Goal: Transaction & Acquisition: Subscribe to service/newsletter

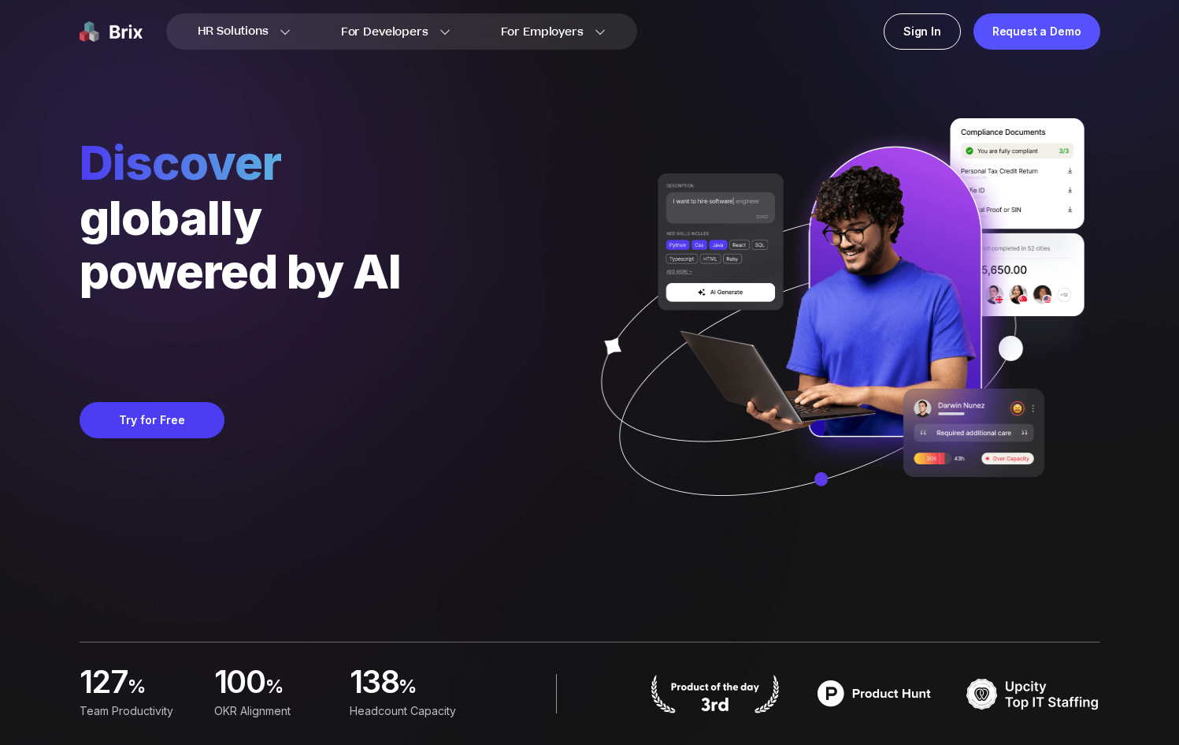
click at [513, 536] on div "Discover globally powered by AI Lighten leadership load by 24 hours per week Tr…" at bounding box center [590, 271] width 1021 height 542
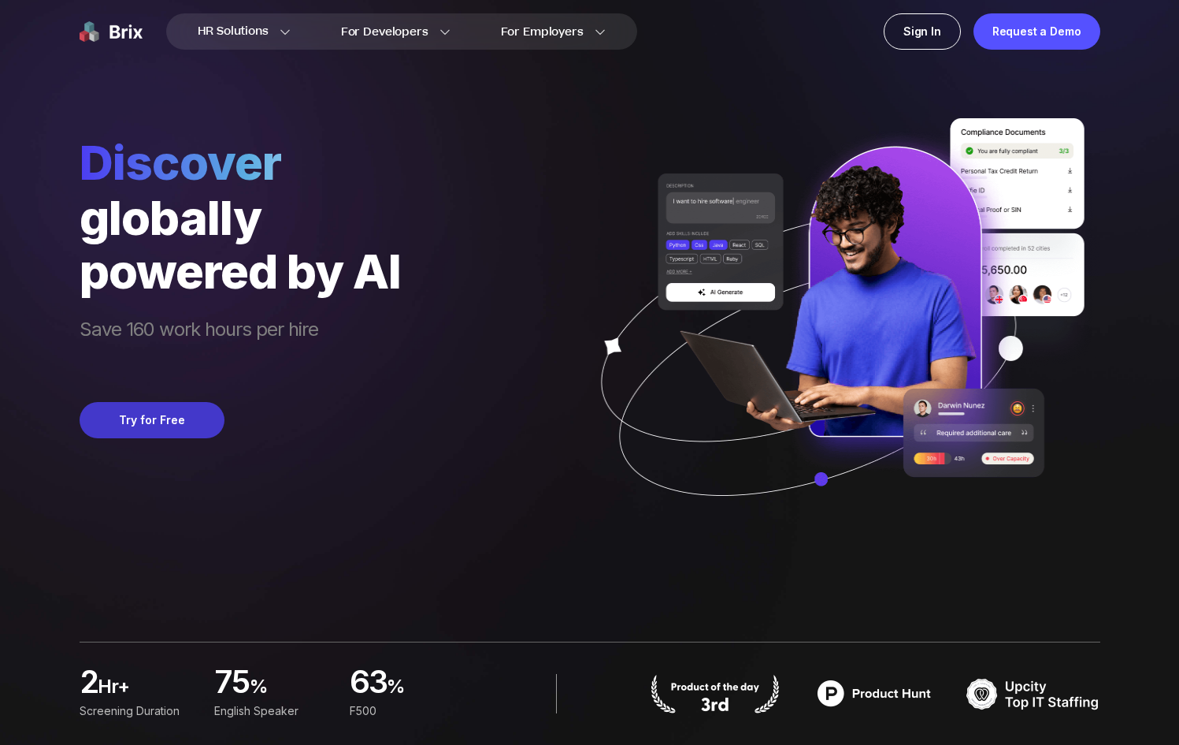
click at [134, 427] on button "Try for Free" at bounding box center [152, 420] width 145 height 36
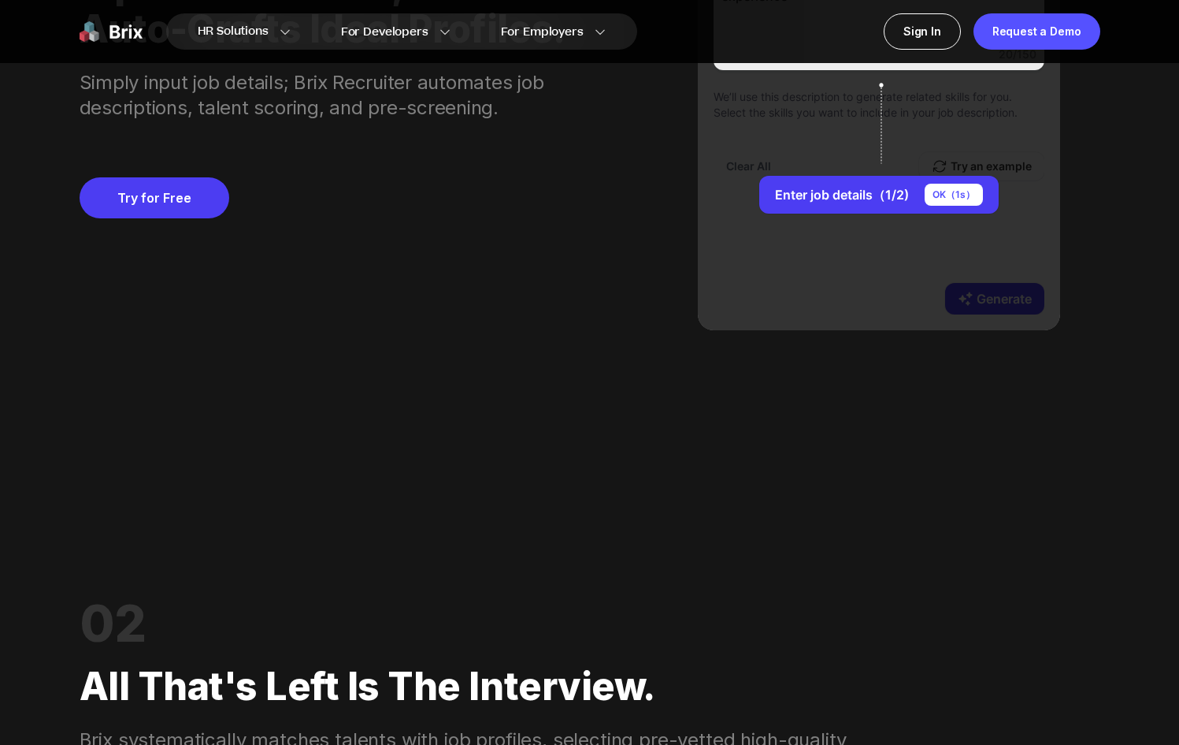
scroll to position [1049, 0]
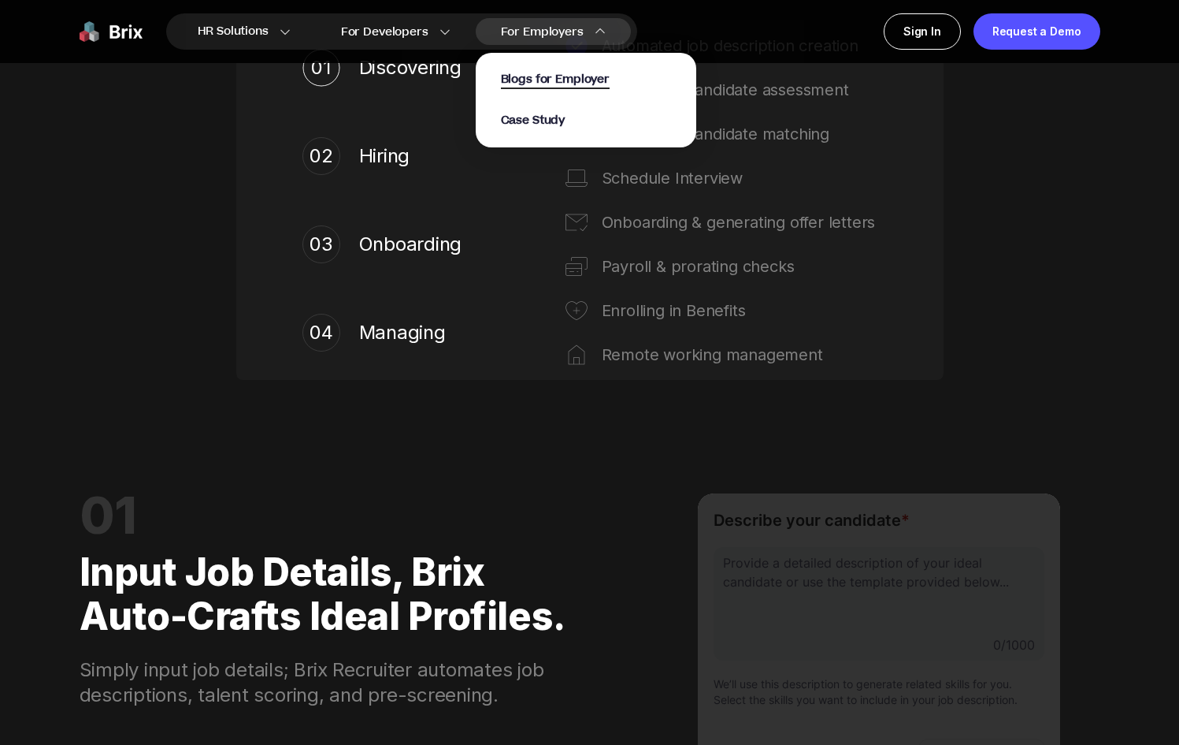
click at [554, 79] on span "Blogs for Employer" at bounding box center [555, 80] width 109 height 18
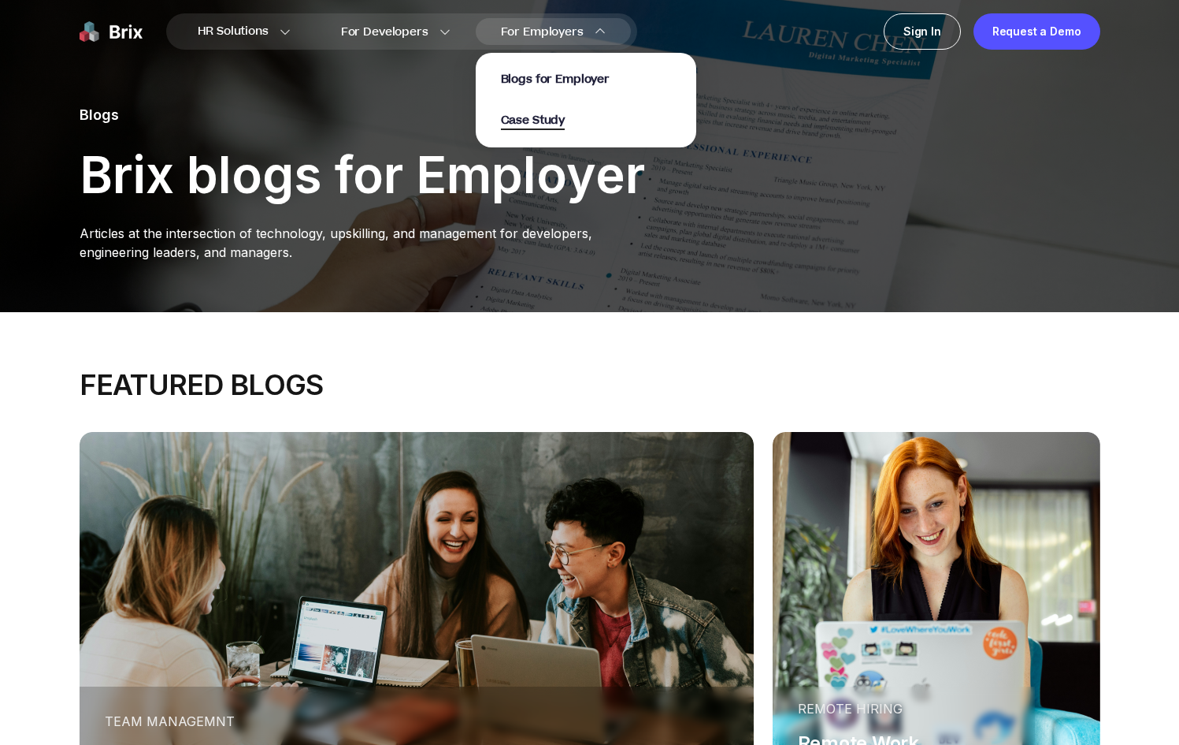
click at [540, 119] on span "Case Study" at bounding box center [533, 121] width 65 height 18
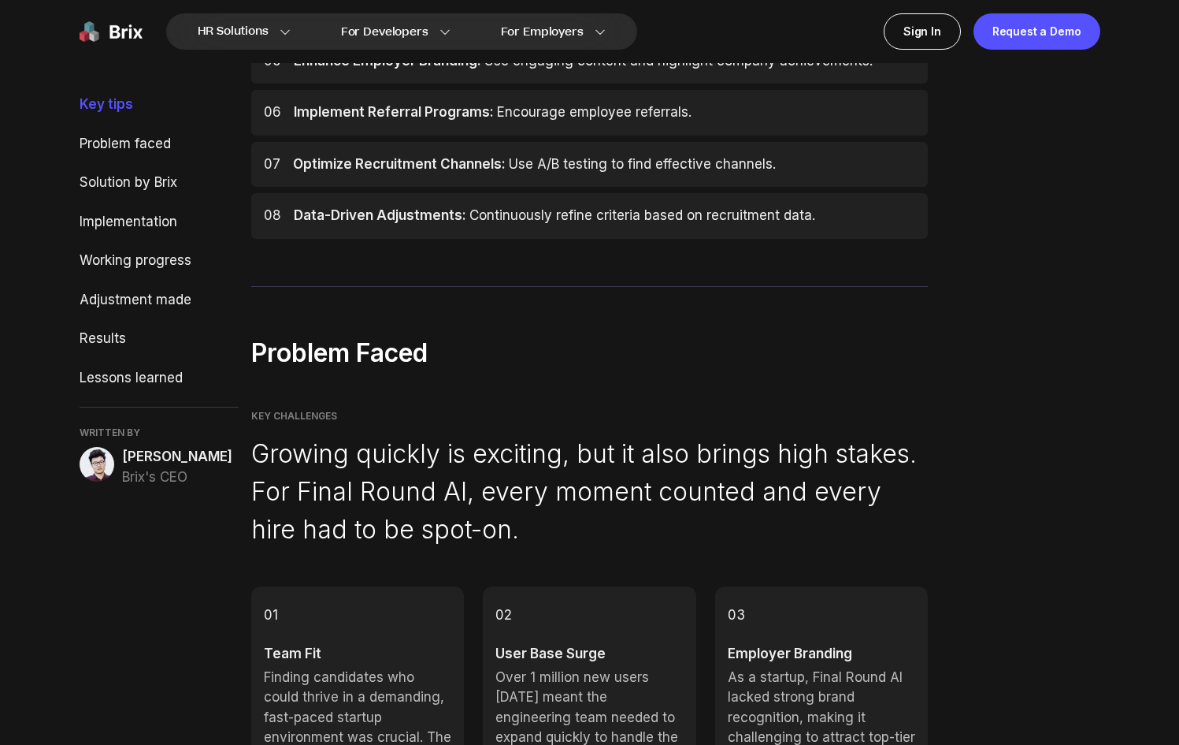
scroll to position [1162, 0]
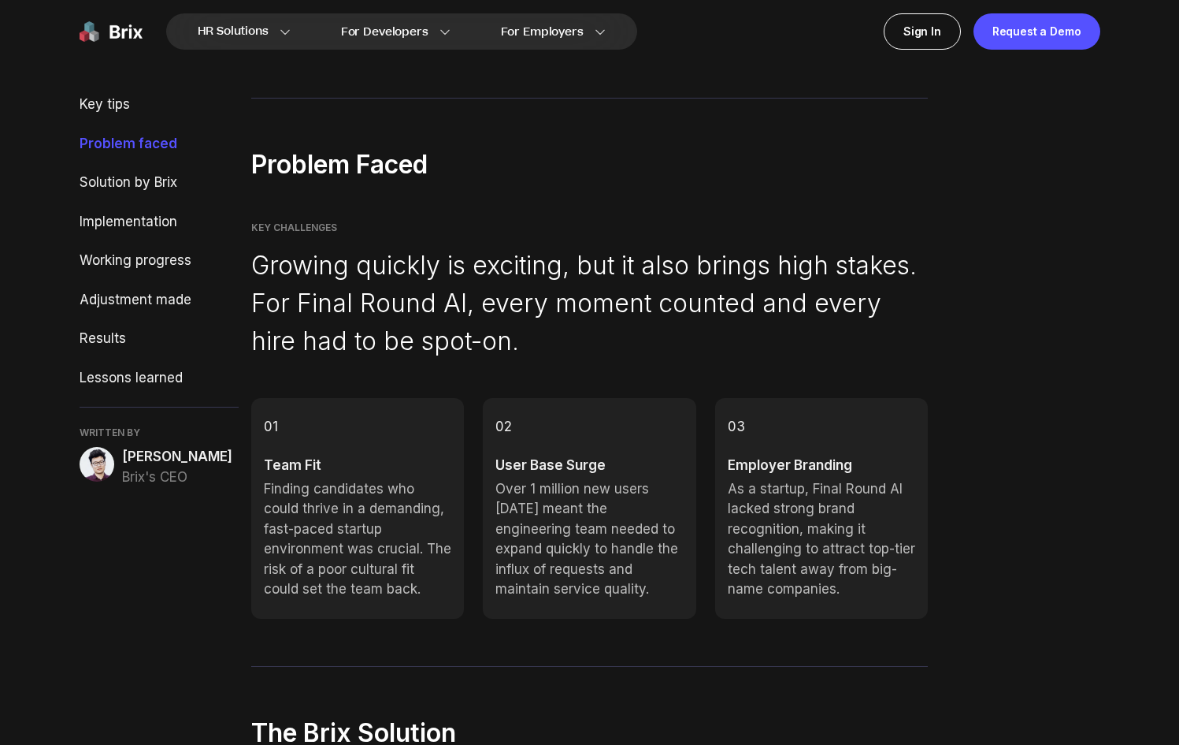
click at [102, 459] on img at bounding box center [97, 464] width 35 height 35
click at [139, 476] on span "Brix's CEO" at bounding box center [177, 477] width 110 height 20
click at [167, 463] on span "[PERSON_NAME]" at bounding box center [177, 457] width 110 height 20
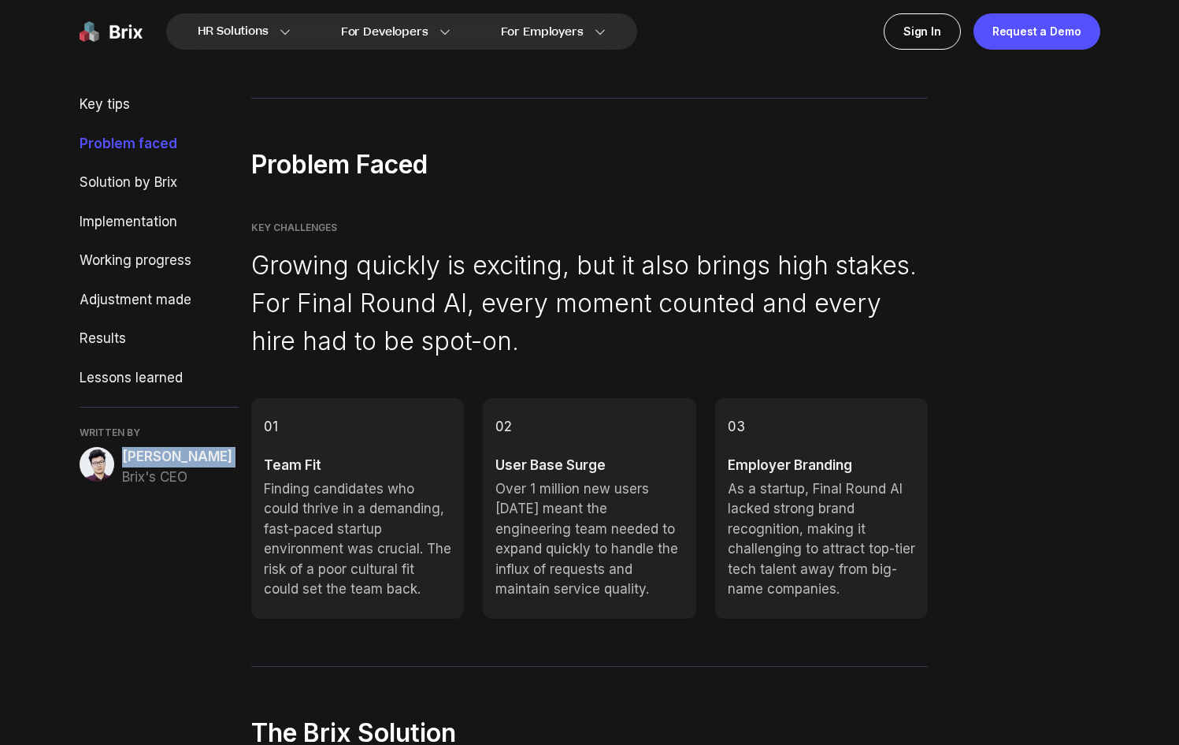
copy span "[PERSON_NAME]"
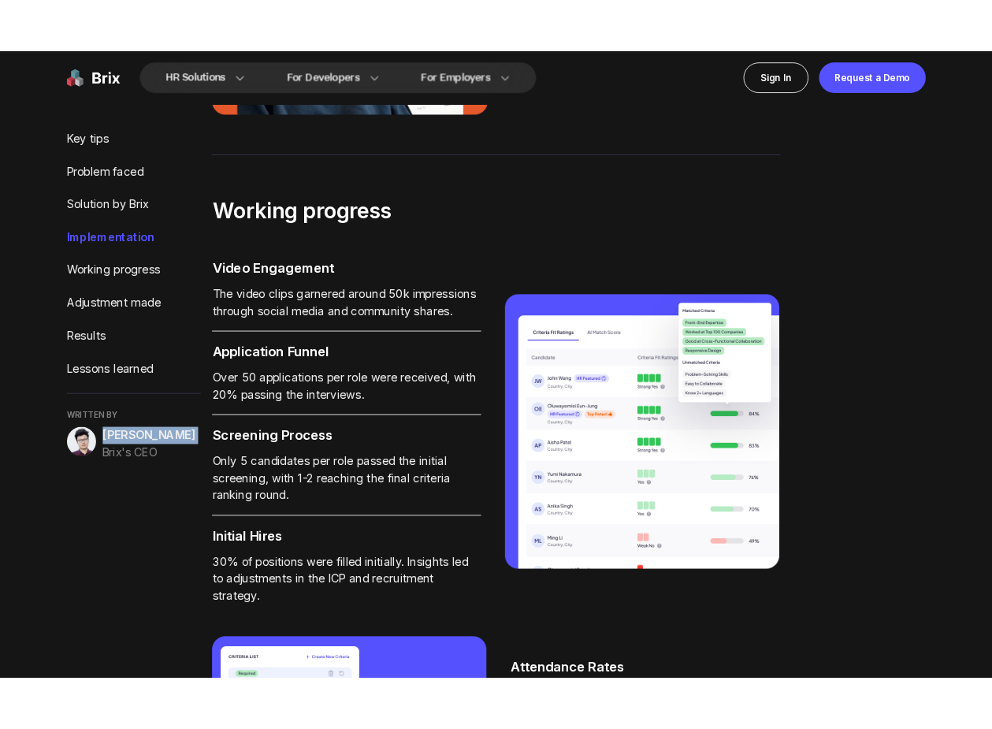
scroll to position [3932, 0]
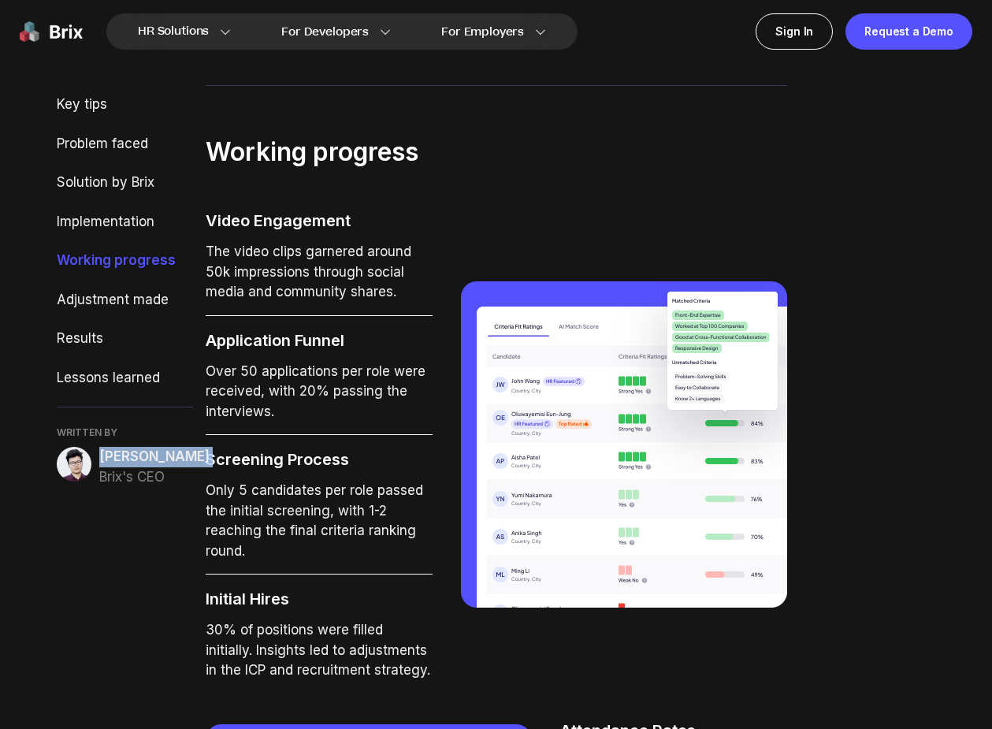
click at [61, 35] on img at bounding box center [51, 31] width 63 height 36
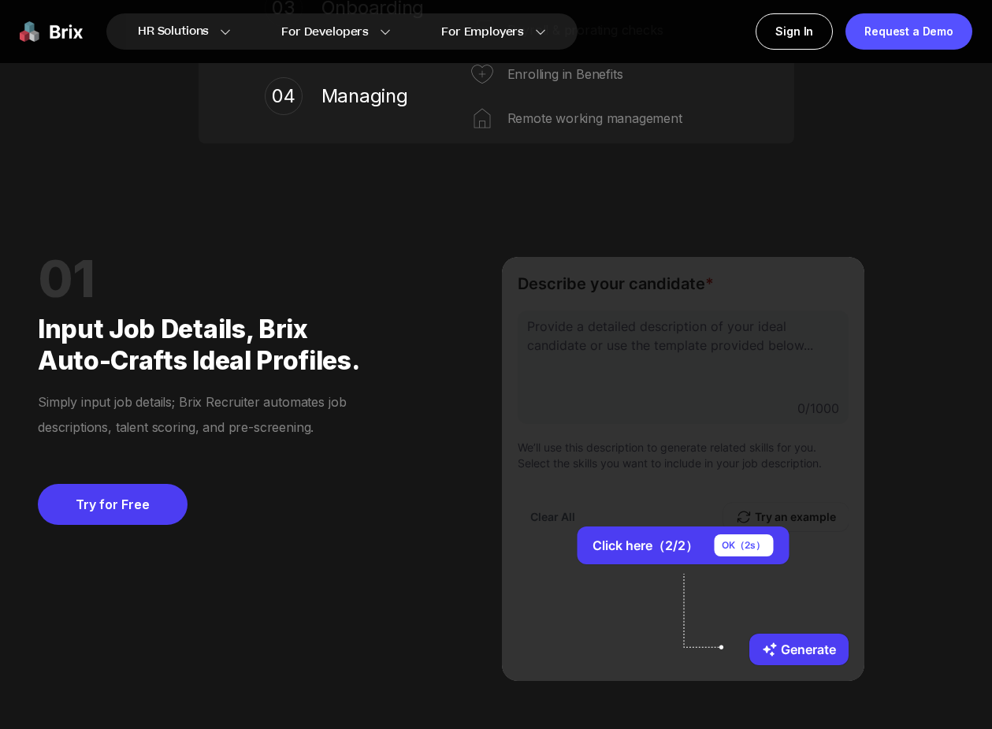
scroll to position [1347, 0]
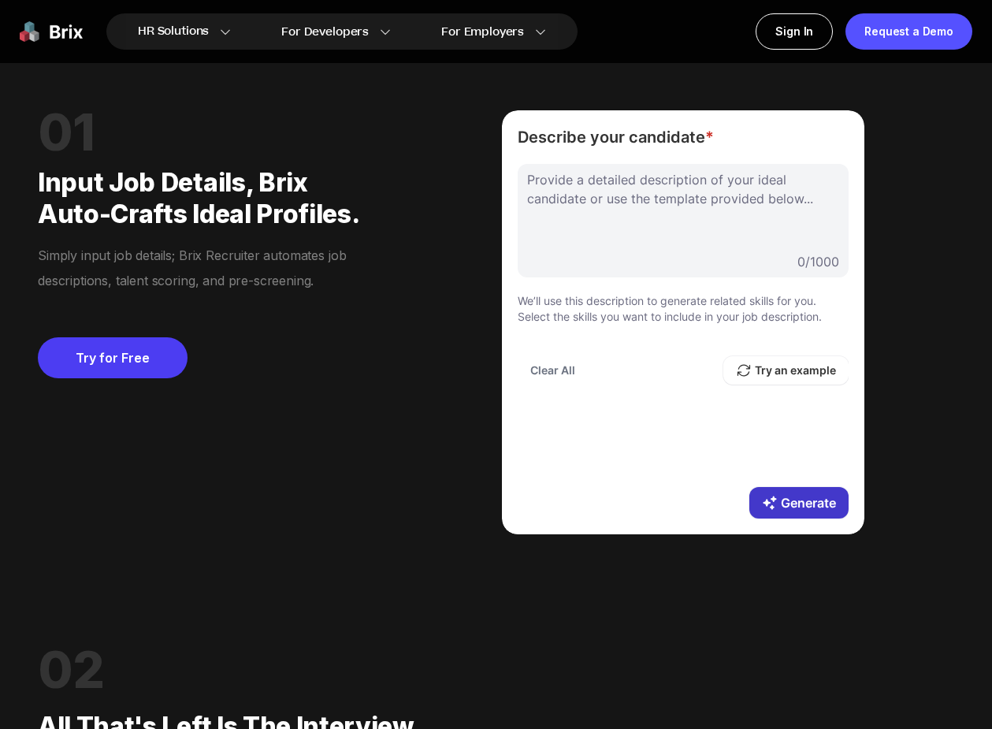
click at [777, 505] on button "Generate" at bounding box center [798, 503] width 99 height 32
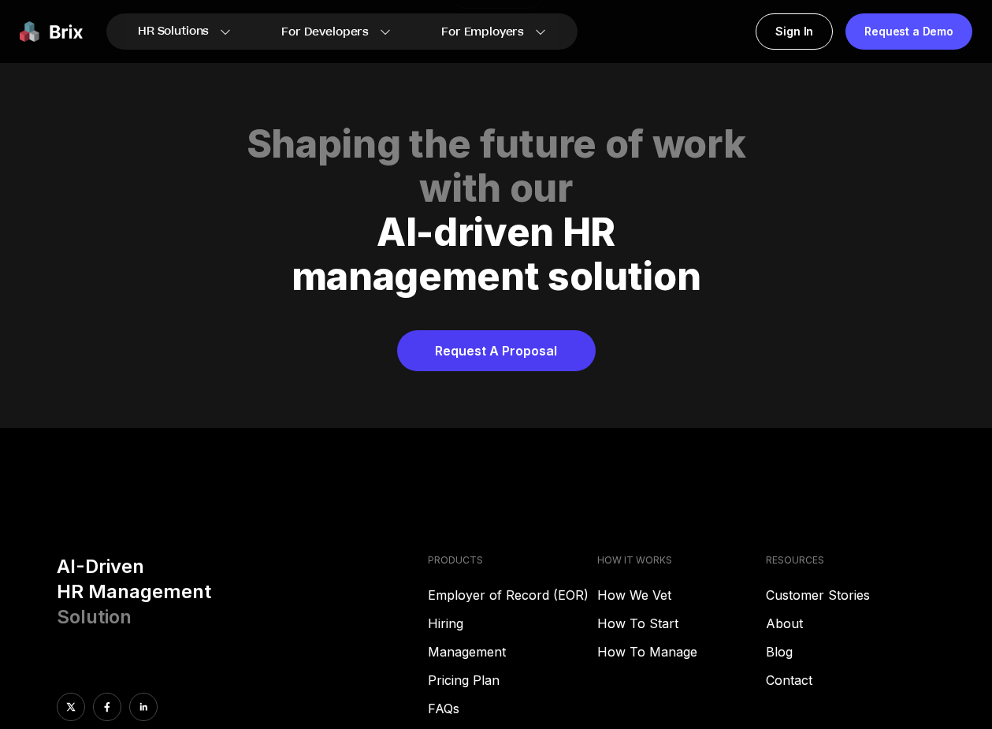
scroll to position [6346, 0]
